Goal: Task Accomplishment & Management: Complete application form

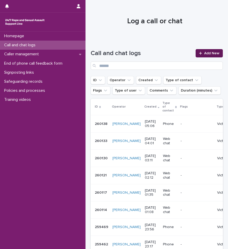
click at [196, 53] on link "Add New" at bounding box center [209, 53] width 27 height 8
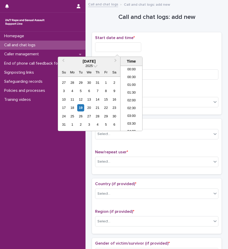
click at [111, 47] on input "text" at bounding box center [118, 47] width 46 height 10
type input "*"
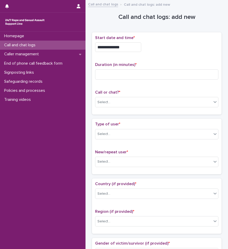
click at [166, 52] on div "**********" at bounding box center [156, 45] width 123 height 21
click at [129, 49] on input "**********" at bounding box center [118, 47] width 46 height 10
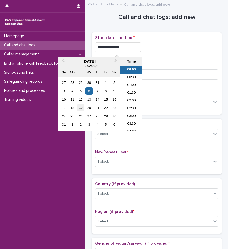
click at [81, 109] on div "19" at bounding box center [80, 107] width 7 height 7
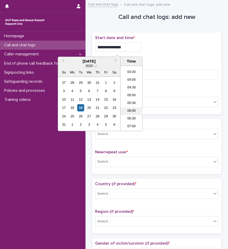
click at [130, 113] on li "06:00" at bounding box center [131, 112] width 22 height 8
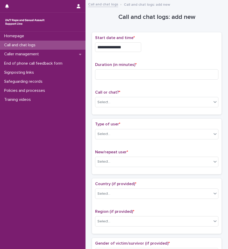
click at [127, 46] on input "**********" at bounding box center [118, 47] width 46 height 10
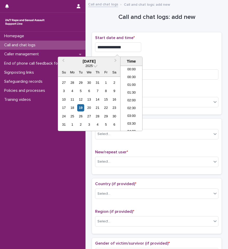
scroll to position [65, 0]
type input "**********"
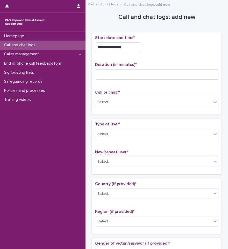
click at [153, 58] on div "**********" at bounding box center [156, 73] width 123 height 76
click at [141, 74] on input at bounding box center [156, 74] width 123 height 10
type input "**"
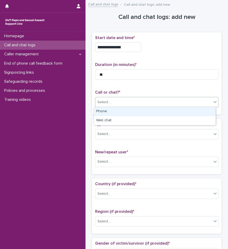
click at [137, 98] on div "Select..." at bounding box center [153, 102] width 116 height 9
click at [132, 113] on div "Phone" at bounding box center [155, 111] width 122 height 9
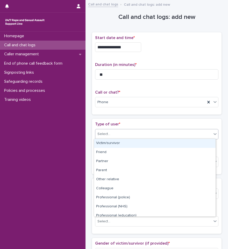
click at [130, 131] on div "Select..." at bounding box center [153, 134] width 116 height 9
click at [122, 143] on div "Victim/survivor" at bounding box center [155, 143] width 122 height 9
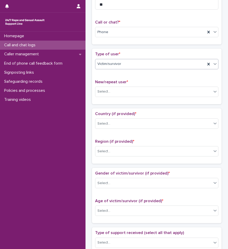
scroll to position [78, 0]
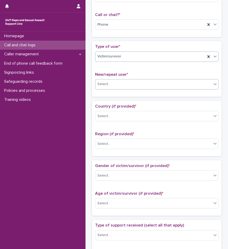
click at [120, 85] on div "Select..." at bounding box center [153, 84] width 116 height 9
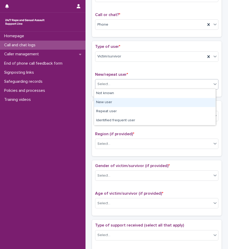
click at [116, 102] on div "New user" at bounding box center [155, 102] width 122 height 9
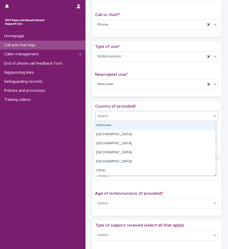
click at [125, 111] on div "Select..." at bounding box center [156, 116] width 123 height 10
click at [117, 124] on div "Unknown" at bounding box center [155, 125] width 122 height 9
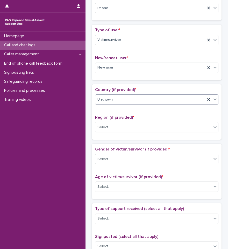
scroll to position [104, 0]
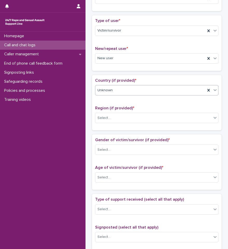
click at [134, 87] on div "Unknown" at bounding box center [150, 90] width 110 height 9
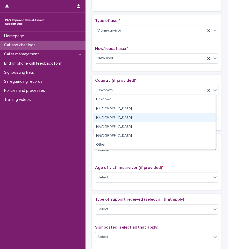
click at [107, 118] on div "[GEOGRAPHIC_DATA]" at bounding box center [155, 117] width 122 height 9
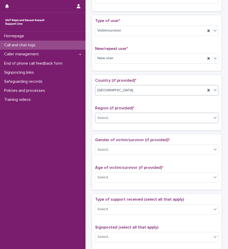
click at [124, 120] on div "Select..." at bounding box center [153, 118] width 116 height 9
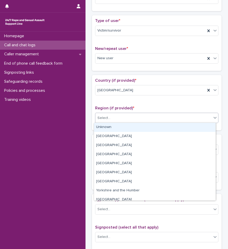
click at [117, 130] on div "Unknown" at bounding box center [155, 127] width 122 height 9
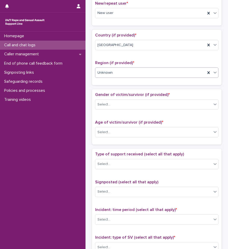
scroll to position [155, 0]
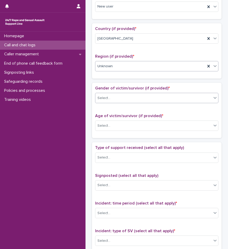
click at [131, 96] on div "Select..." at bounding box center [153, 98] width 116 height 9
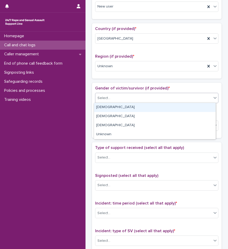
click at [118, 106] on div "[DEMOGRAPHIC_DATA]" at bounding box center [155, 107] width 122 height 9
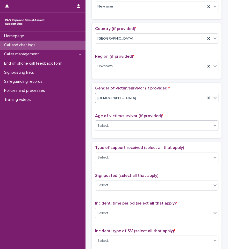
click at [123, 127] on div "Select..." at bounding box center [153, 126] width 116 height 9
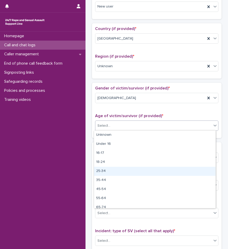
click at [108, 170] on div "25-34" at bounding box center [155, 171] width 122 height 9
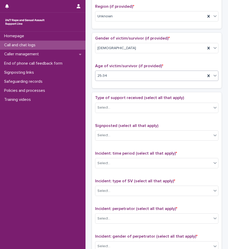
scroll to position [207, 0]
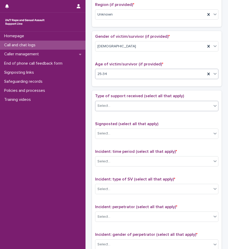
click at [123, 108] on div "Select..." at bounding box center [153, 106] width 116 height 9
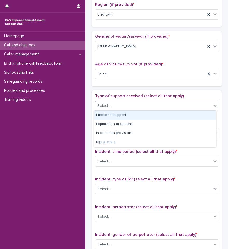
click at [123, 117] on div "Emotional support" at bounding box center [155, 115] width 122 height 9
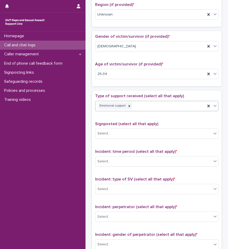
click at [145, 109] on div "Emotional support" at bounding box center [150, 106] width 110 height 9
click at [144, 93] on div "Type of support received (select all that apply) Emotional support Signposted (…" at bounding box center [157, 202] width 130 height 223
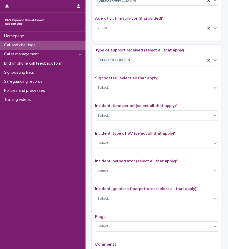
scroll to position [259, 0]
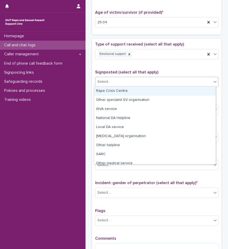
click at [135, 80] on div "Select..." at bounding box center [153, 82] width 116 height 9
click at [135, 68] on div "Type of support received (select all that apply) Emotional support Signposted (…" at bounding box center [156, 150] width 123 height 217
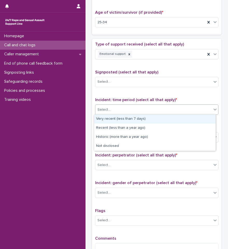
click at [132, 110] on div "Select..." at bounding box center [153, 110] width 116 height 9
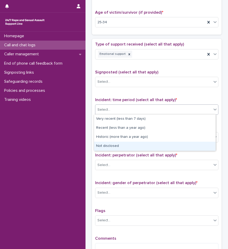
click at [114, 151] on div "Very recent (less than 7 days) Recent (less than a year ago) Historic (more tha…" at bounding box center [155, 133] width 122 height 37
click at [115, 147] on div "Not disclosed" at bounding box center [155, 146] width 122 height 9
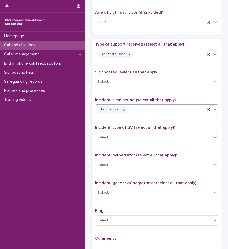
click at [128, 140] on div "Select..." at bounding box center [153, 137] width 116 height 9
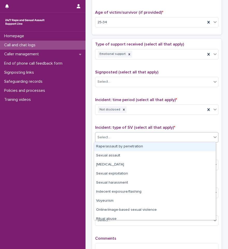
scroll to position [13, 0]
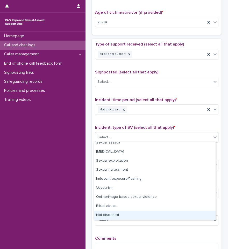
click at [115, 213] on div "Not disclosed" at bounding box center [155, 215] width 122 height 9
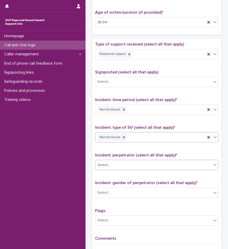
click at [124, 167] on div "Select..." at bounding box center [153, 165] width 116 height 9
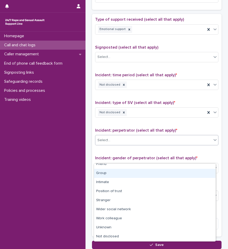
scroll to position [285, 0]
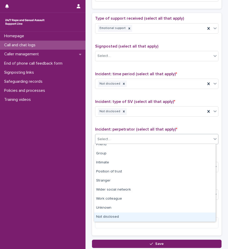
click at [117, 218] on div "Not disclosed" at bounding box center [155, 217] width 122 height 9
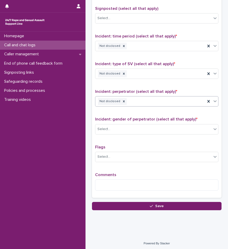
scroll to position [324, 0]
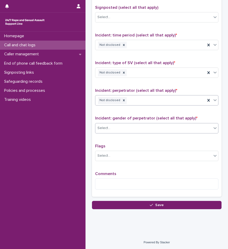
click at [125, 128] on div "Select..." at bounding box center [153, 128] width 116 height 9
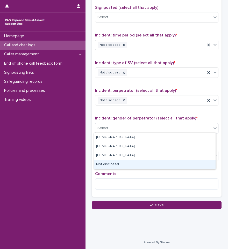
click at [115, 166] on div "Not disclosed" at bounding box center [155, 164] width 122 height 9
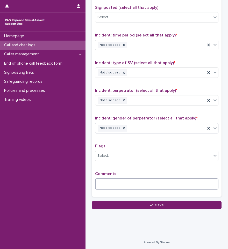
click at [112, 180] on textarea at bounding box center [156, 184] width 123 height 11
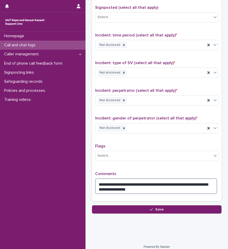
click at [130, 188] on textarea "**********" at bounding box center [156, 187] width 122 height 16
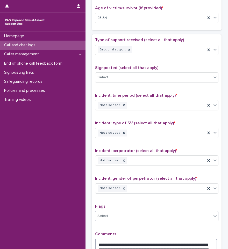
scroll to position [259, 0]
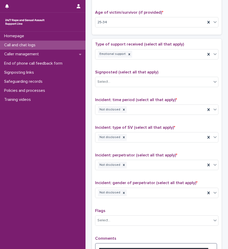
type textarea "**********"
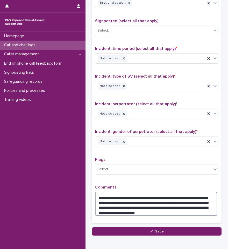
scroll to position [337, 0]
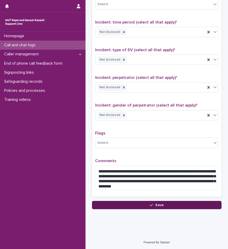
click at [165, 206] on button "Save" at bounding box center [157, 205] width 130 height 8
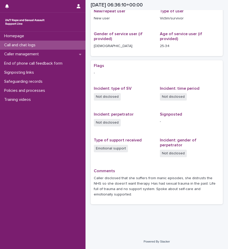
scroll to position [93, 0]
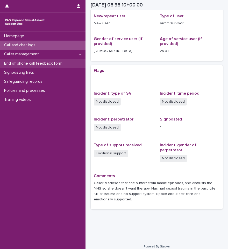
click at [36, 65] on p "End of phone call feedback form" at bounding box center [34, 63] width 65 height 5
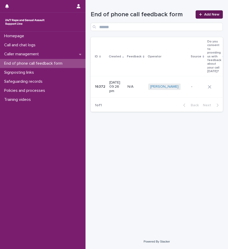
click at [209, 15] on span "Add New" at bounding box center [211, 15] width 15 height 4
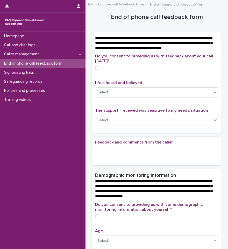
click at [95, 70] on span at bounding box center [97, 68] width 4 height 4
click at [110, 96] on div "Select..." at bounding box center [153, 92] width 116 height 9
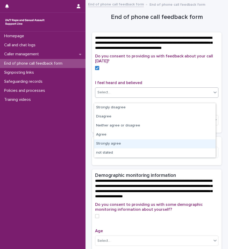
click at [112, 146] on div "Strongly agree" at bounding box center [155, 144] width 122 height 9
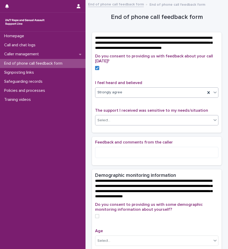
click at [119, 125] on div "Select..." at bounding box center [153, 120] width 116 height 9
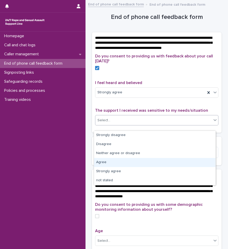
click at [105, 162] on div "Agree" at bounding box center [155, 162] width 122 height 9
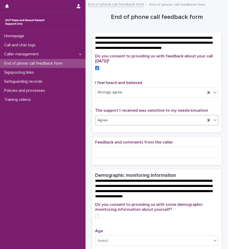
click at [124, 125] on div "Agree" at bounding box center [150, 120] width 110 height 9
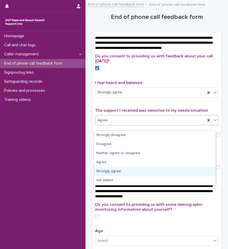
click at [105, 171] on div "Strongly agree" at bounding box center [155, 171] width 122 height 9
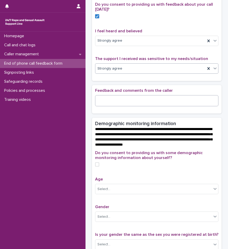
scroll to position [78, 0]
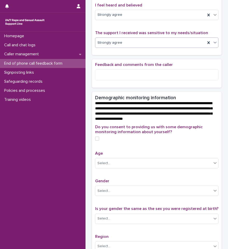
click at [96, 141] on span at bounding box center [97, 139] width 4 height 4
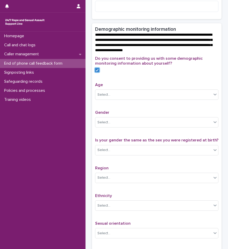
scroll to position [155, 0]
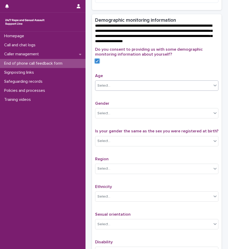
click at [120, 90] on div "Select..." at bounding box center [153, 86] width 116 height 9
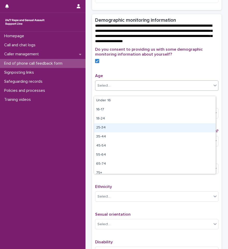
click at [105, 125] on div "25-34" at bounding box center [155, 128] width 122 height 9
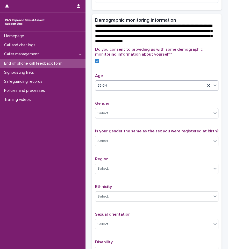
click at [107, 116] on div "Select..." at bounding box center [103, 113] width 13 height 5
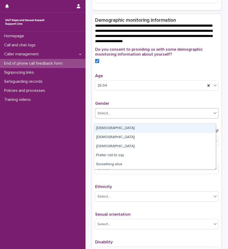
click at [106, 127] on div "[DEMOGRAPHIC_DATA]" at bounding box center [155, 128] width 122 height 9
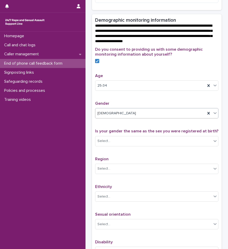
scroll to position [181, 0]
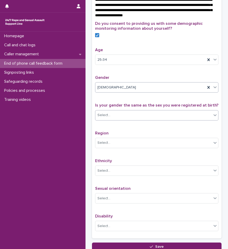
click at [111, 119] on div "Select..." at bounding box center [153, 115] width 116 height 9
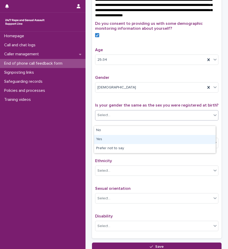
click at [104, 137] on div "Yes" at bounding box center [155, 139] width 122 height 9
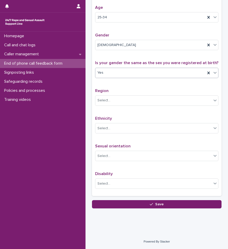
scroll to position [229, 0]
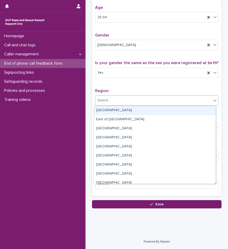
click at [111, 103] on div "Select..." at bounding box center [153, 100] width 116 height 9
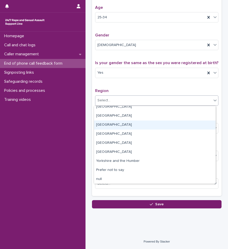
scroll to position [31, 0]
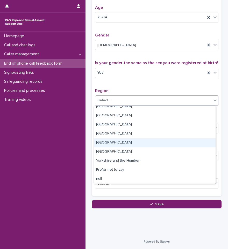
click at [108, 145] on div "[GEOGRAPHIC_DATA]" at bounding box center [155, 143] width 122 height 9
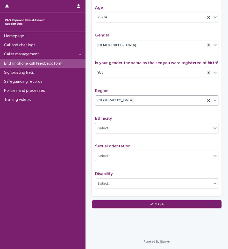
click at [111, 127] on div "Select..." at bounding box center [153, 128] width 116 height 9
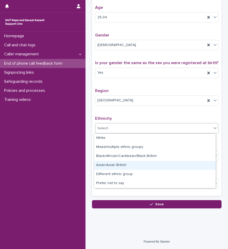
click at [127, 166] on div "Asian/Asian British" at bounding box center [155, 165] width 122 height 9
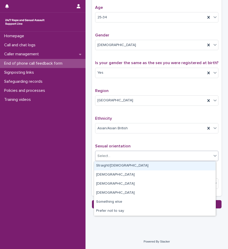
click at [131, 155] on div "Select..." at bounding box center [153, 156] width 116 height 9
click at [118, 166] on div "Straight/[DEMOGRAPHIC_DATA]" at bounding box center [155, 166] width 122 height 9
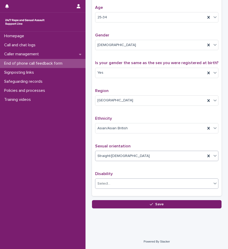
click at [126, 181] on div "Select..." at bounding box center [153, 184] width 116 height 9
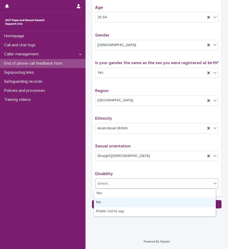
click at [103, 204] on div "No" at bounding box center [155, 202] width 122 height 9
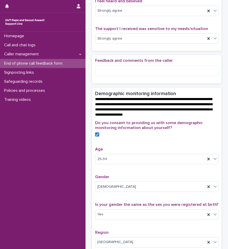
scroll to position [74, 0]
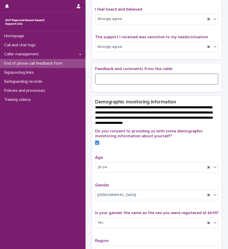
click at [119, 85] on textarea at bounding box center [156, 79] width 123 height 11
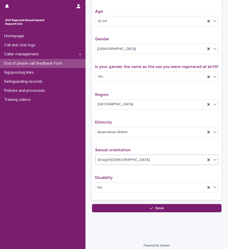
scroll to position [229, 0]
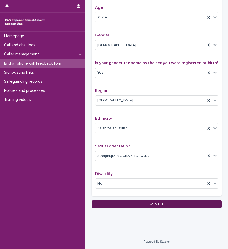
click at [157, 206] on span "Save" at bounding box center [159, 205] width 9 height 4
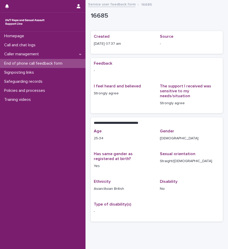
click at [61, 63] on p "End of phone call feedback form" at bounding box center [34, 63] width 65 height 5
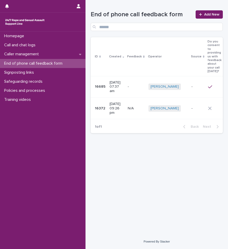
click at [206, 98] on td at bounding box center [219, 109] width 27 height 22
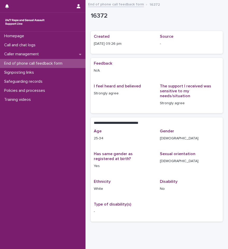
click at [48, 61] on p "End of phone call feedback form" at bounding box center [34, 63] width 65 height 5
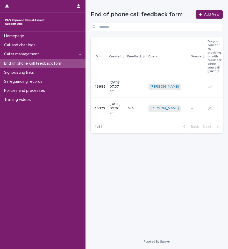
click at [146, 76] on td "- -" at bounding box center [136, 87] width 20 height 22
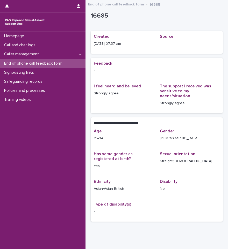
click at [61, 64] on p "End of phone call feedback form" at bounding box center [34, 63] width 65 height 5
